Goal: Complete application form

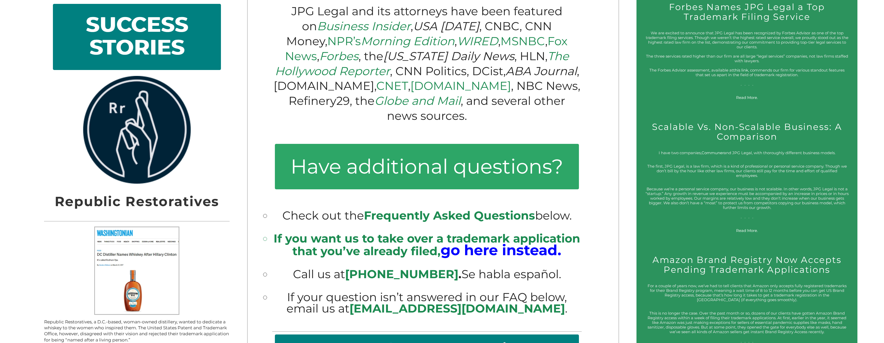
scroll to position [736, 0]
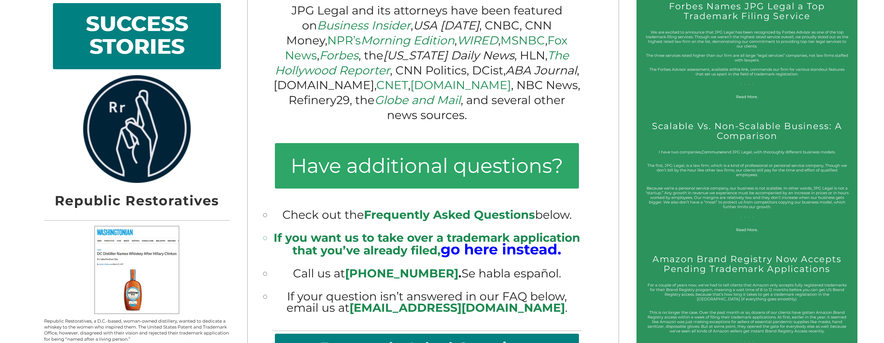
click at [494, 240] on big "go here instead." at bounding box center [500, 249] width 121 height 18
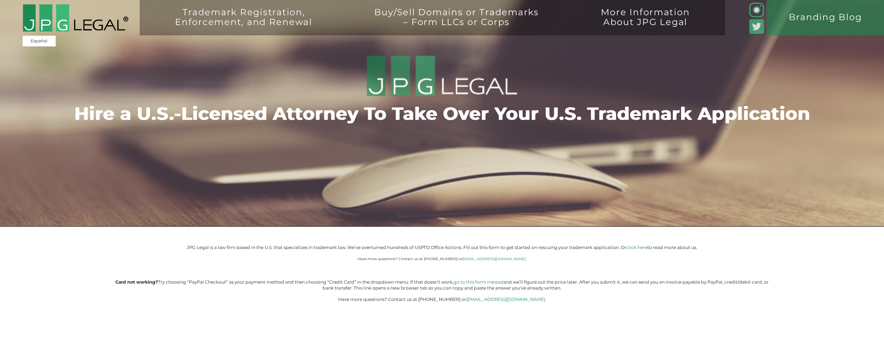
type input "$399.00"
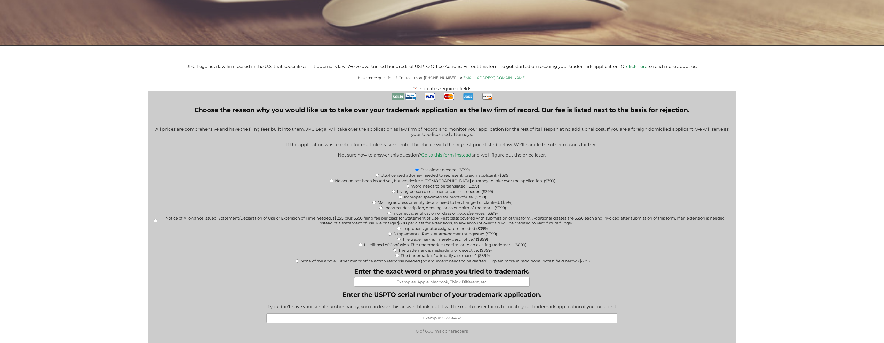
scroll to position [182, 0]
click at [359, 244] on input "Likelihood of Confusion. The trademark is too similar to an existing trademark.…" at bounding box center [360, 243] width 3 height 3
radio input "true"
type input "$899.00"
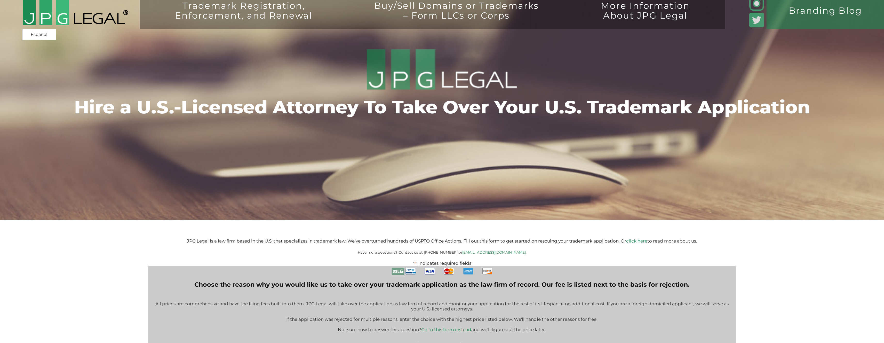
scroll to position [0, 0]
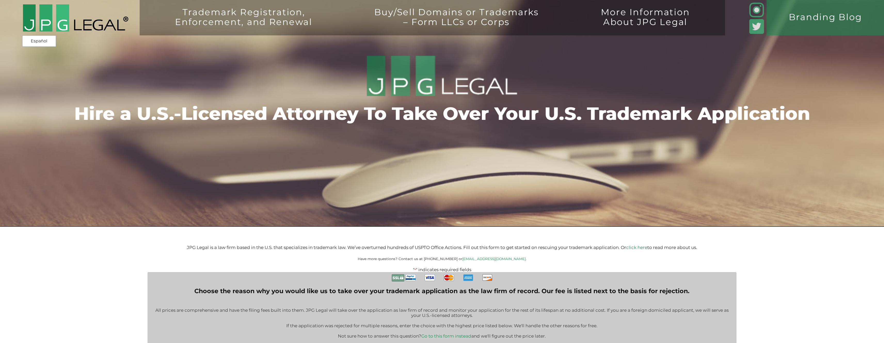
drag, startPoint x: 136, startPoint y: 116, endPoint x: 168, endPoint y: 117, distance: 32.0
click at [168, 117] on div "Trademark Registration, Enforcement, and Renewal File a Trademark Application T…" at bounding box center [442, 79] width 884 height 159
